Goal: Transaction & Acquisition: Purchase product/service

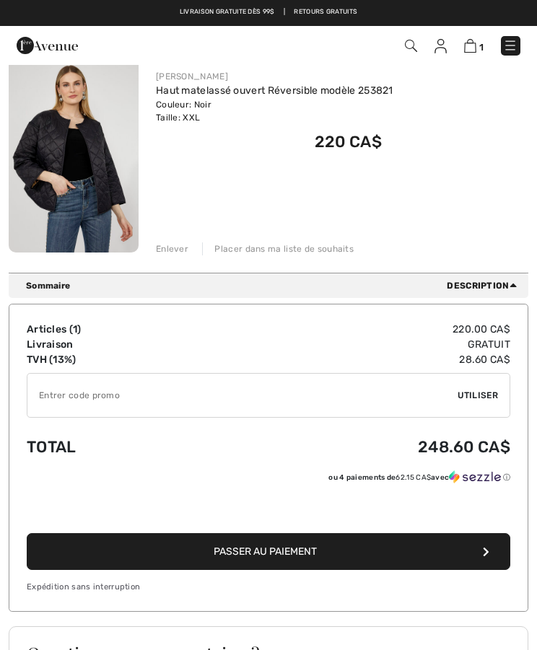
scroll to position [161, 0]
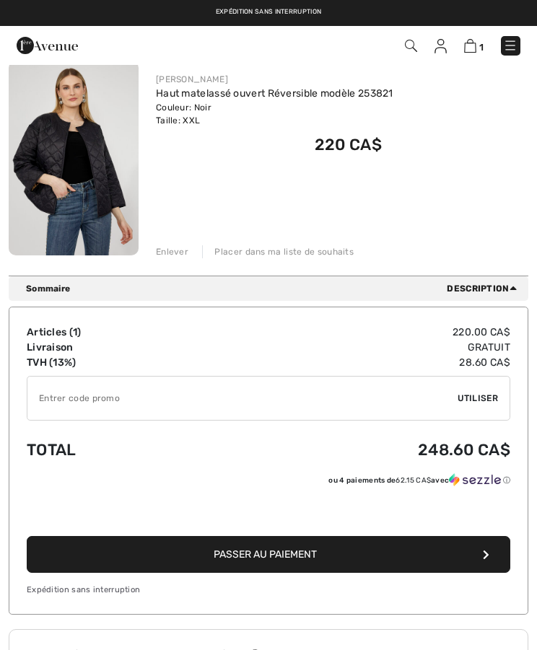
click at [468, 552] on button "Passer au paiement" at bounding box center [269, 554] width 484 height 37
click at [490, 552] on button "Passer au paiement" at bounding box center [269, 554] width 484 height 37
click at [483, 554] on icon "button" at bounding box center [486, 555] width 6 height 10
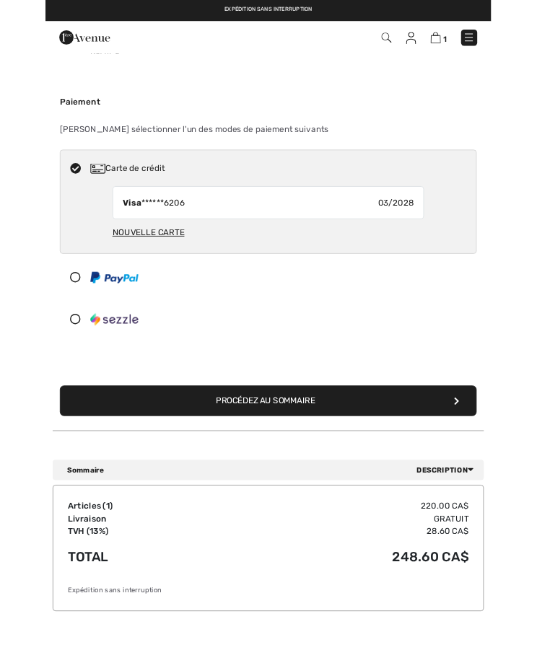
scroll to position [155, 0]
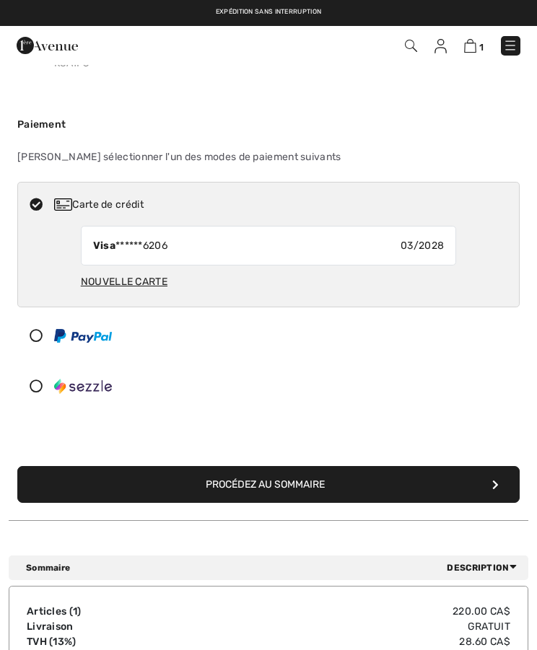
click at [480, 484] on button "Procédez au sommaire" at bounding box center [268, 484] width 502 height 37
click at [341, 484] on button "Procédez au sommaire" at bounding box center [268, 484] width 502 height 37
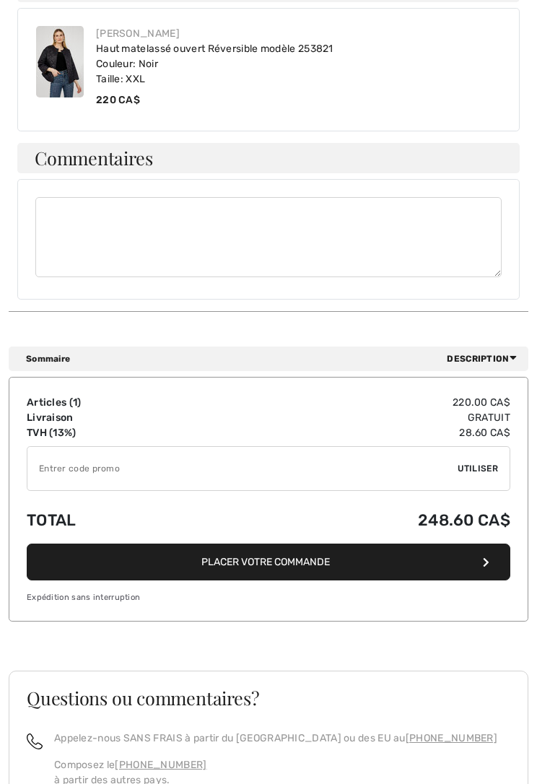
scroll to position [928, 0]
click at [482, 552] on button "Placer votre commande" at bounding box center [269, 562] width 484 height 37
